Goal: Task Accomplishment & Management: Complete application form

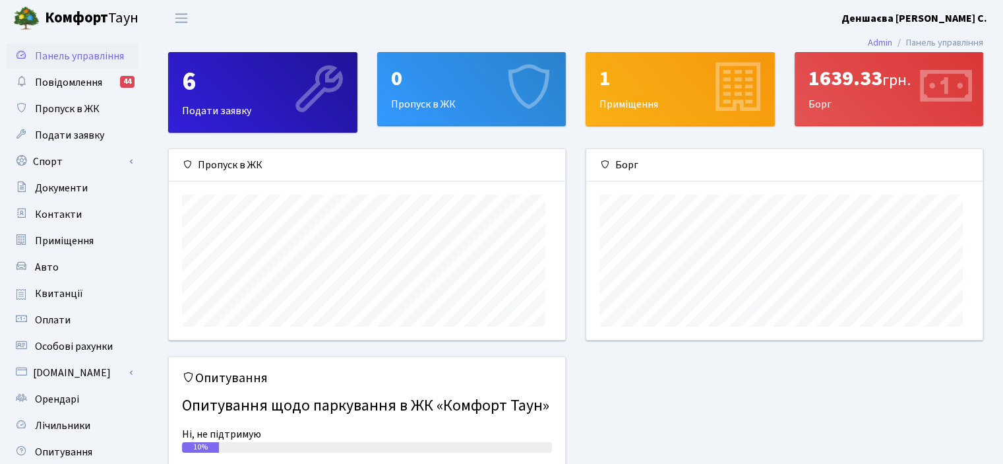
scroll to position [204, 396]
click at [87, 116] on span "Пропуск в ЖК" at bounding box center [67, 109] width 65 height 15
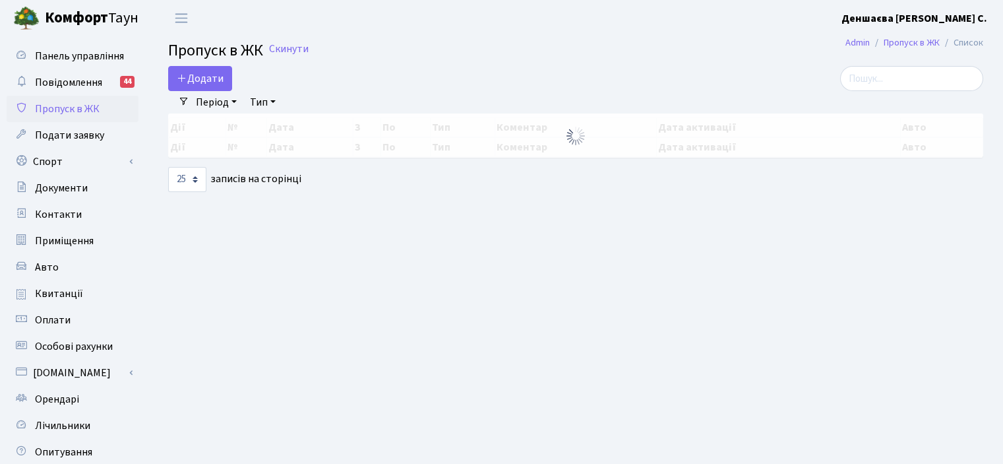
select select "25"
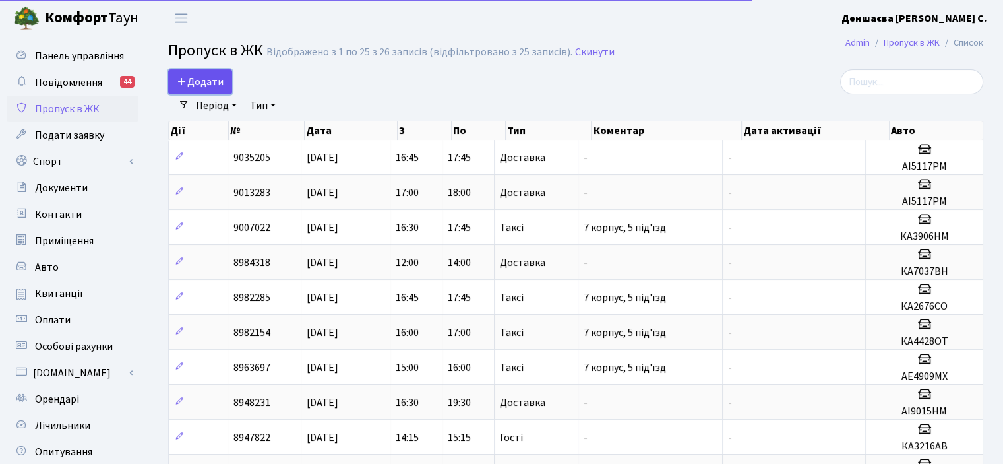
click at [210, 89] on span "Додати" at bounding box center [200, 82] width 47 height 15
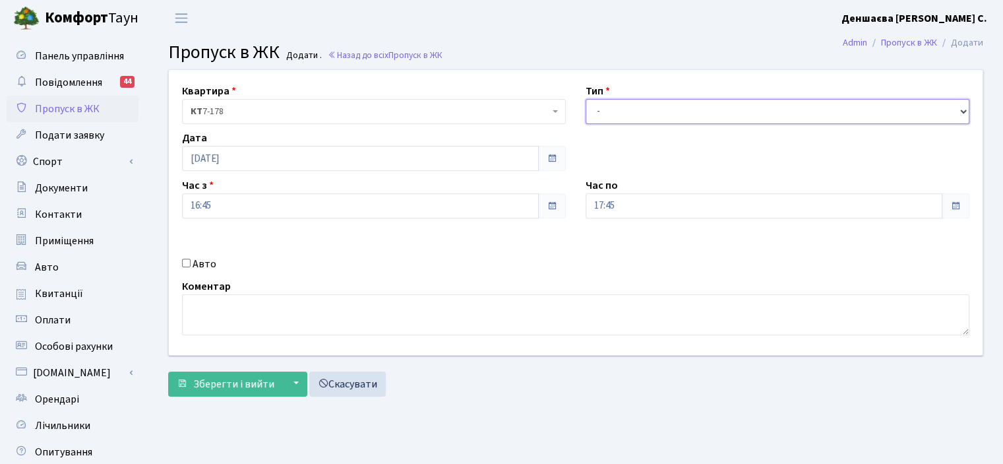
click at [963, 124] on select "- Доставка Таксі Гості Сервіс" at bounding box center [778, 111] width 384 height 25
select select "1"
click at [586, 113] on select "- Доставка Таксі Гості Сервіс" at bounding box center [778, 111] width 384 height 25
click at [191, 267] on input "Авто" at bounding box center [186, 263] width 9 height 9
checkbox input "true"
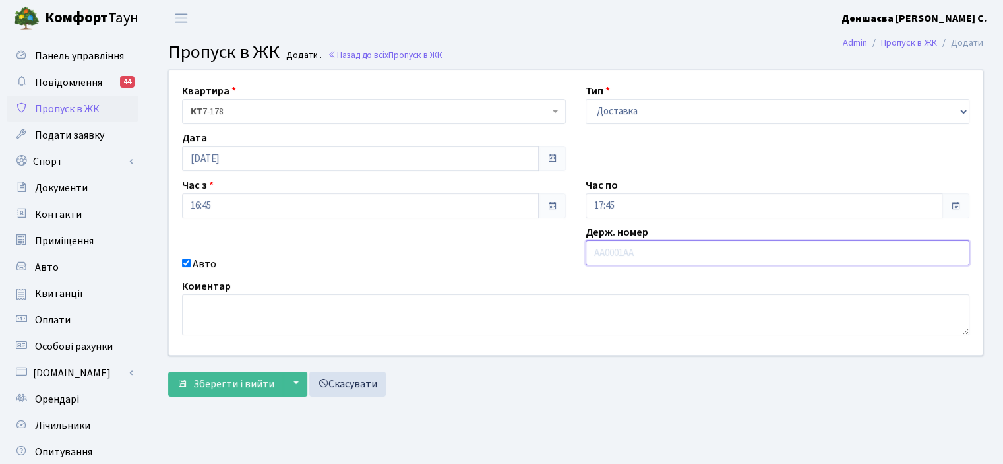
click at [633, 265] on input "text" at bounding box center [778, 252] width 384 height 25
type input "АІ5117РМ"
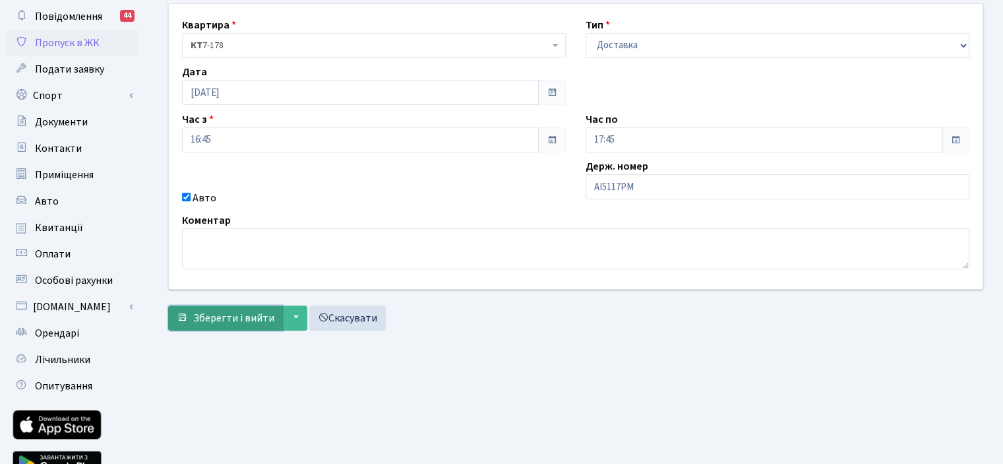
click at [249, 325] on span "Зберегти і вийти" at bounding box center [233, 318] width 81 height 15
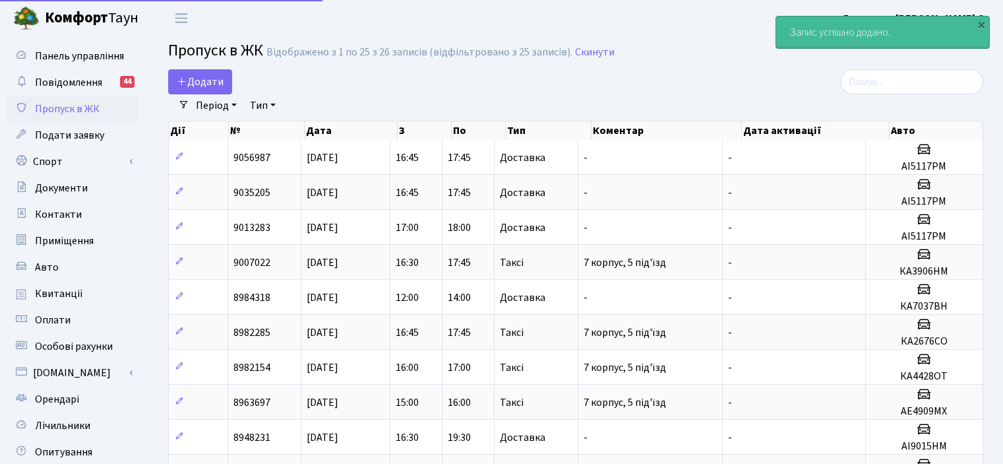
select select "25"
